Goal: Information Seeking & Learning: Learn about a topic

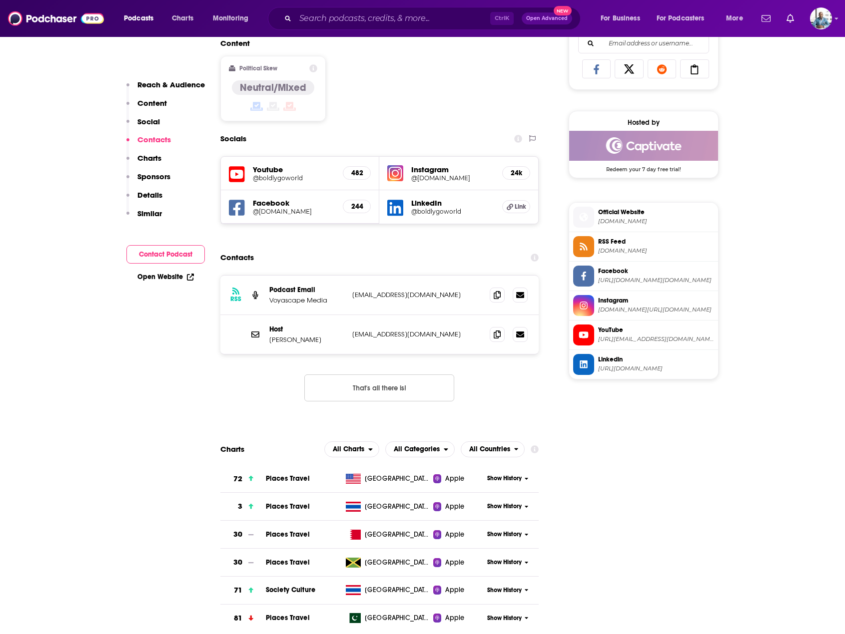
scroll to position [799, 0]
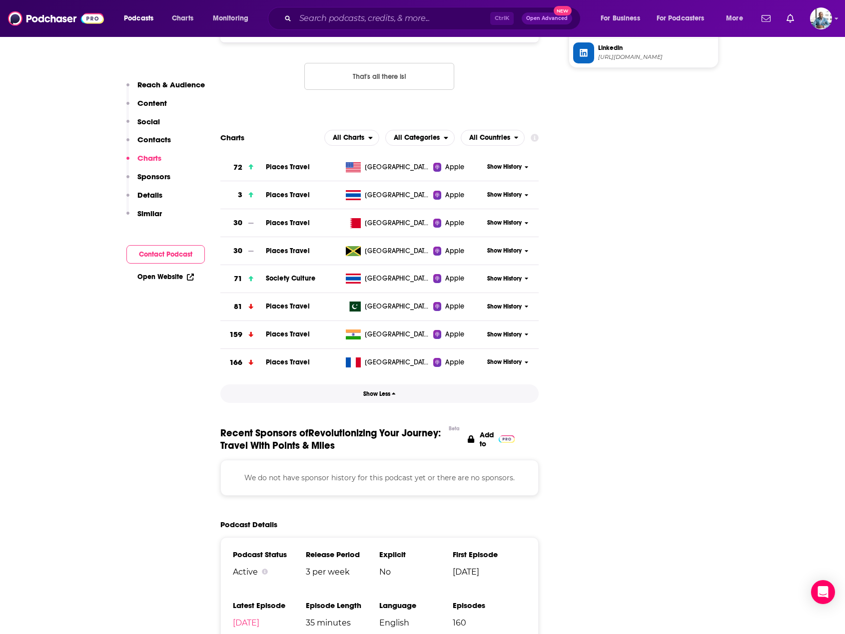
scroll to position [1099, 0]
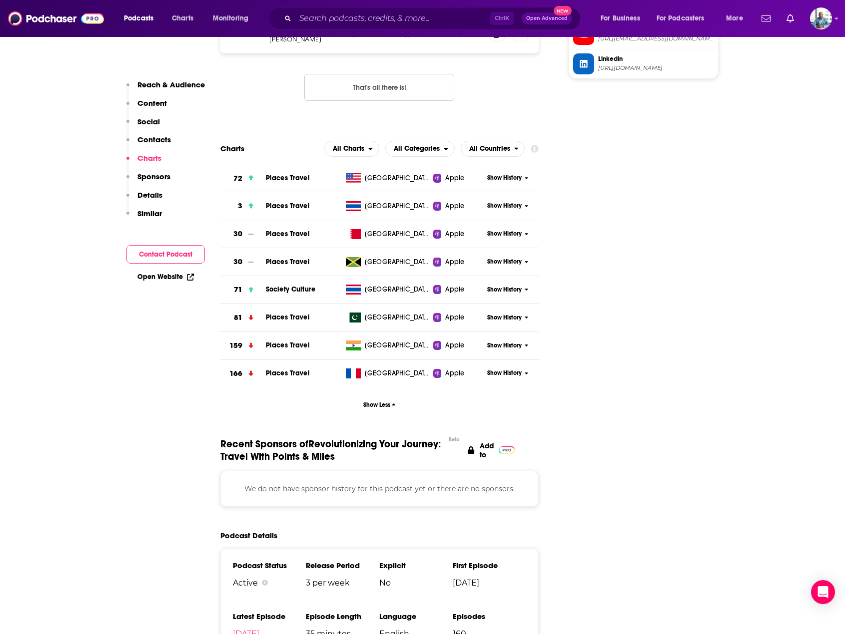
click at [516, 369] on span "Show History" at bounding box center [504, 373] width 34 height 8
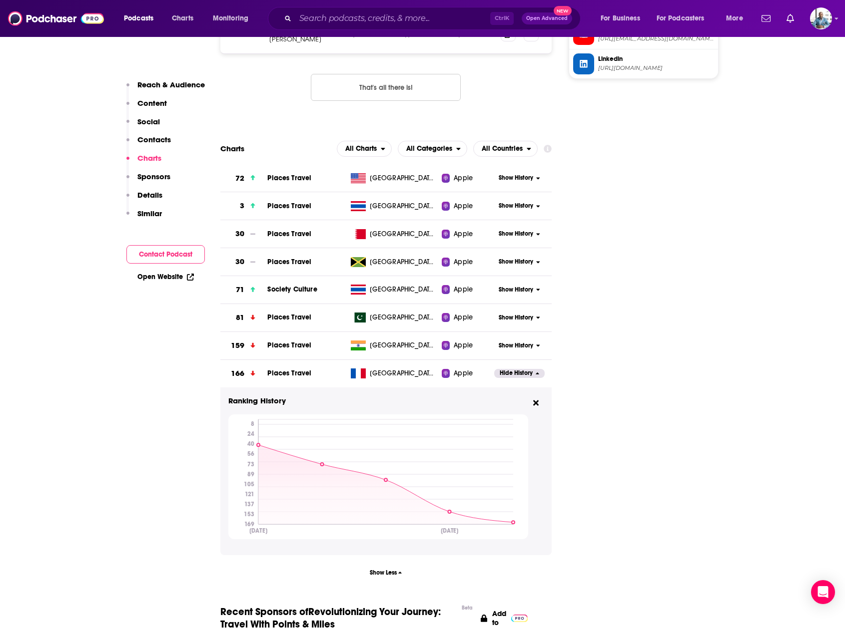
click at [528, 369] on span "Hide History" at bounding box center [515, 373] width 33 height 8
